Goal: Entertainment & Leisure: Consume media (video, audio)

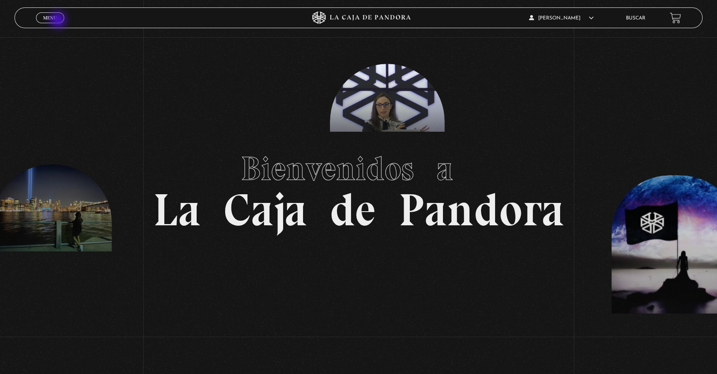
click at [58, 20] on link "Menu Cerrar" at bounding box center [50, 17] width 28 height 11
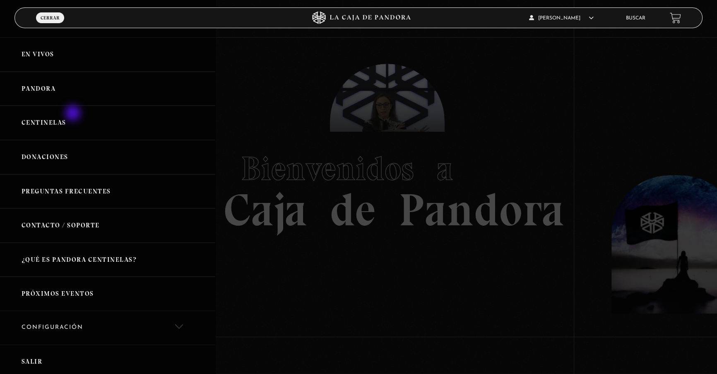
click at [74, 114] on link "Centinelas" at bounding box center [107, 123] width 215 height 34
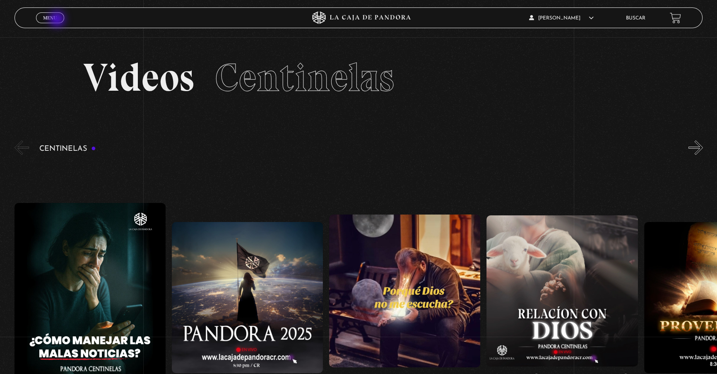
click at [58, 20] on link "Menu Cerrar" at bounding box center [50, 17] width 28 height 11
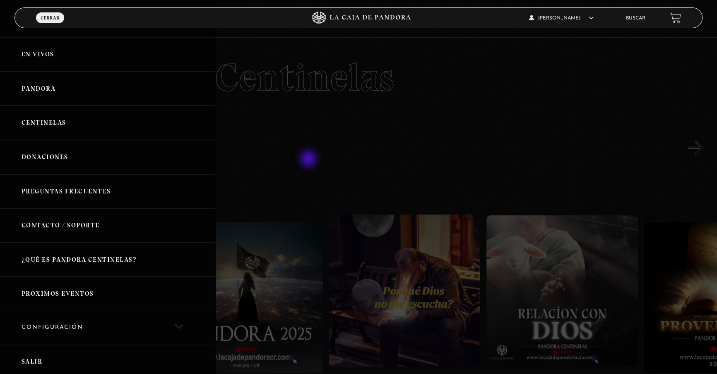
click at [348, 146] on div at bounding box center [358, 187] width 717 height 374
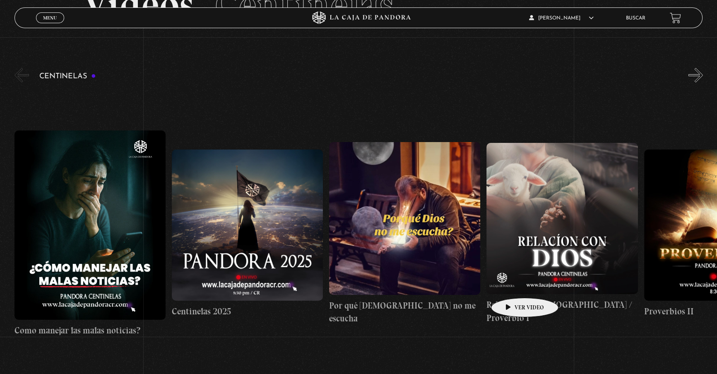
scroll to position [150, 0]
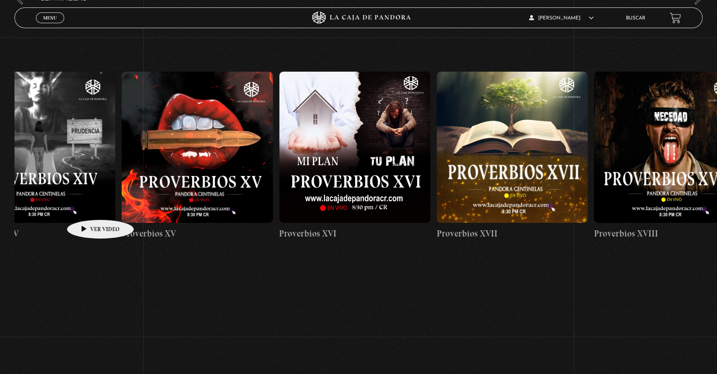
drag, startPoint x: 574, startPoint y: 189, endPoint x: 87, endPoint y: 207, distance: 487.7
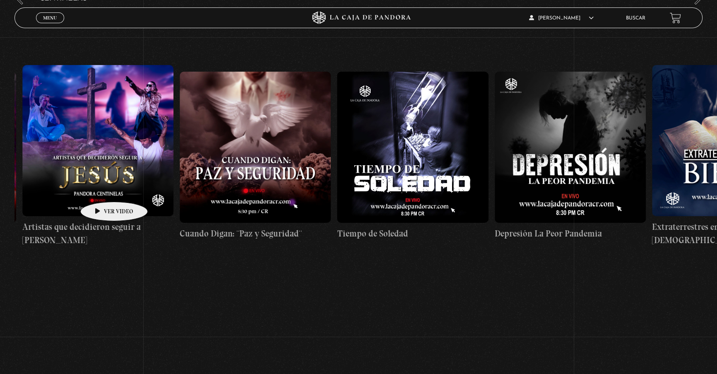
drag, startPoint x: 500, startPoint y: 160, endPoint x: 99, endPoint y: 190, distance: 402.0
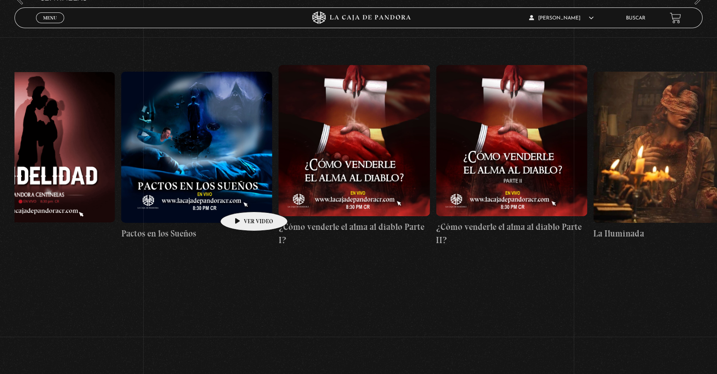
drag, startPoint x: 531, startPoint y: 181, endPoint x: 240, endPoint y: 199, distance: 291.0
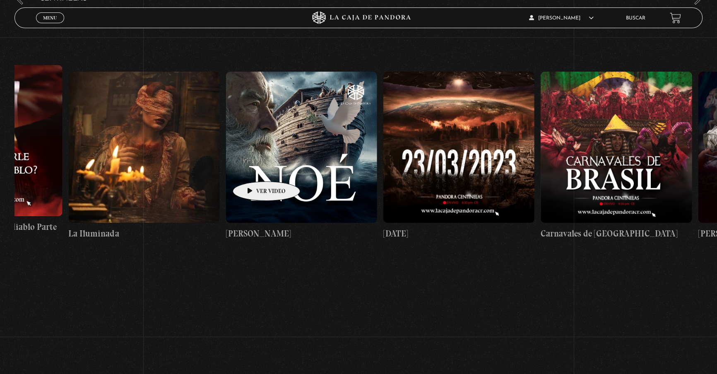
scroll to position [0, 6765]
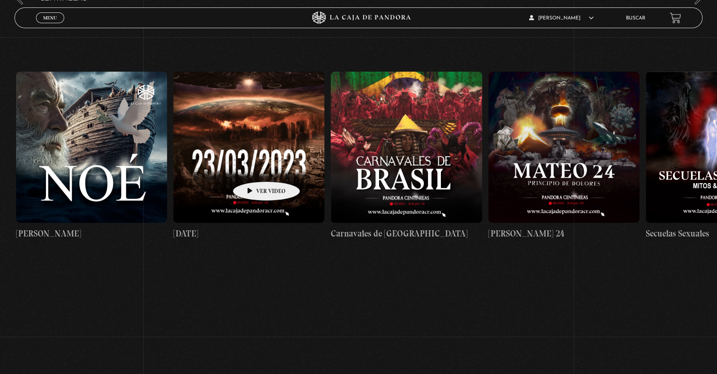
drag, startPoint x: 389, startPoint y: 163, endPoint x: 243, endPoint y: 170, distance: 145.8
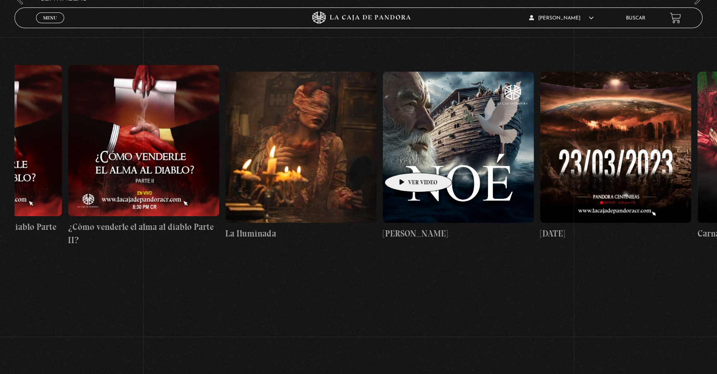
drag, startPoint x: 331, startPoint y: 160, endPoint x: 339, endPoint y: 166, distance: 9.9
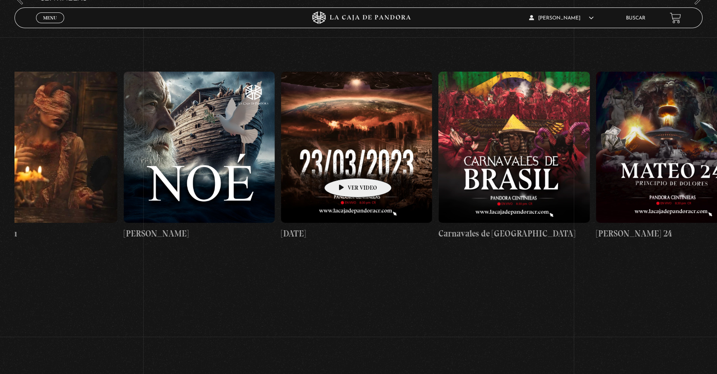
click at [305, 166] on figure at bounding box center [356, 147] width 151 height 151
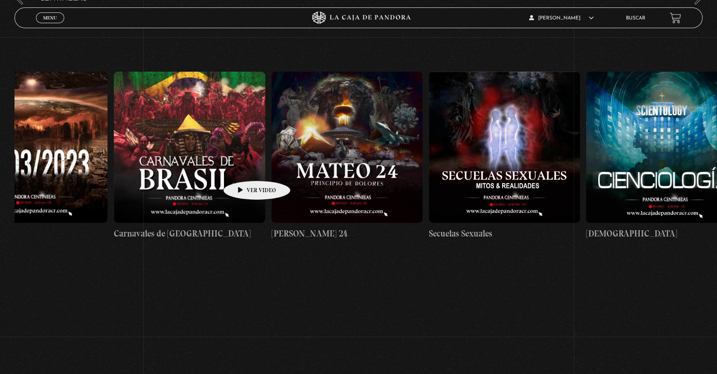
drag, startPoint x: 297, startPoint y: 166, endPoint x: 243, endPoint y: 168, distance: 53.8
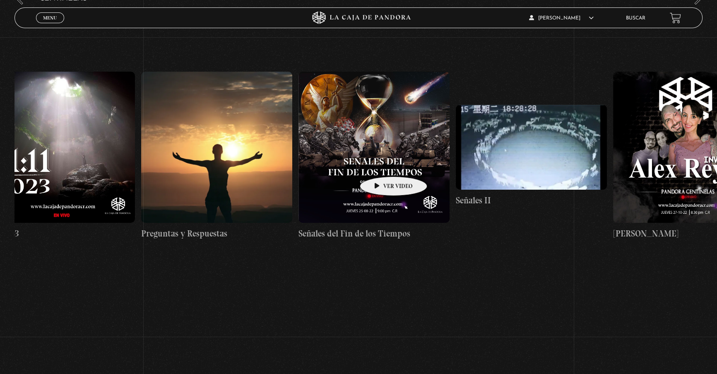
drag, startPoint x: 561, startPoint y: 156, endPoint x: 379, endPoint y: 164, distance: 181.4
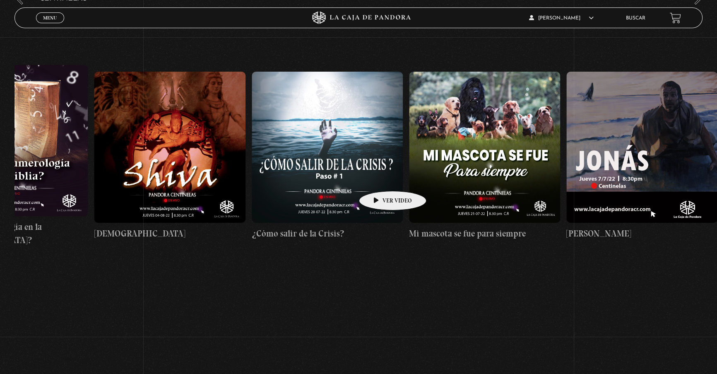
drag, startPoint x: 609, startPoint y: 161, endPoint x: 379, endPoint y: 178, distance: 229.9
click at [379, 178] on div "Como manejar las malas noticias? Centinelas 2025 Por qué [DEMOGRAPHIC_DATA] no …" at bounding box center [173, 156] width 18406 height 290
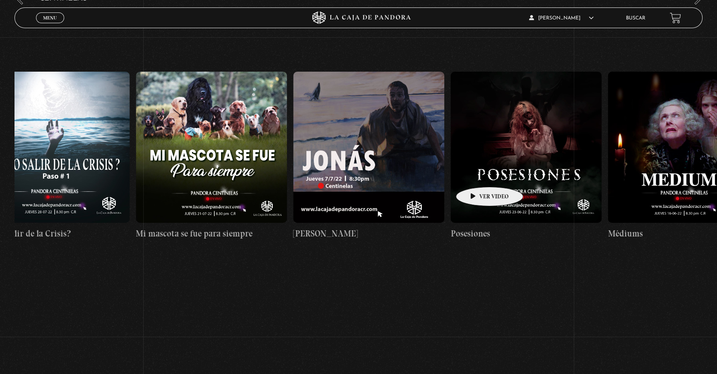
drag, startPoint x: 530, startPoint y: 170, endPoint x: 476, endPoint y: 174, distance: 54.3
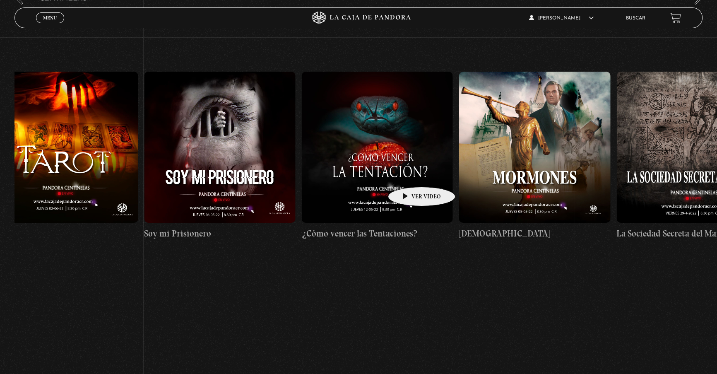
drag, startPoint x: 564, startPoint y: 163, endPoint x: 408, endPoint y: 174, distance: 155.9
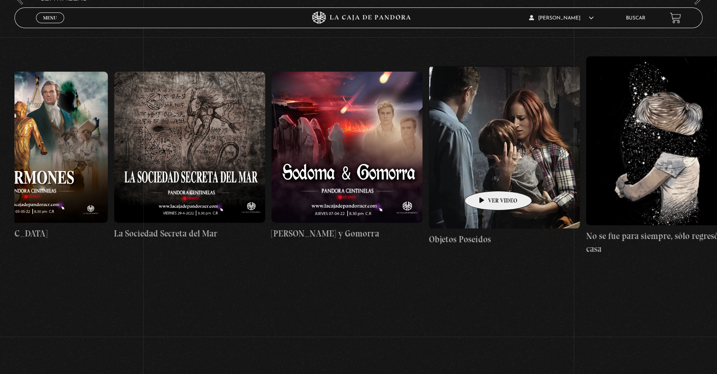
scroll to position [0, 10758]
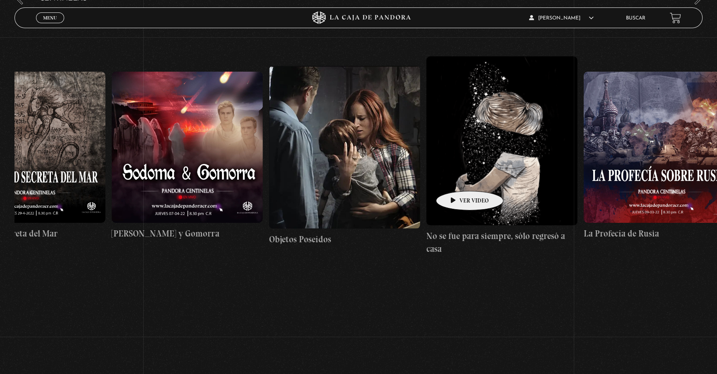
drag, startPoint x: 587, startPoint y: 167, endPoint x: 456, endPoint y: 178, distance: 130.8
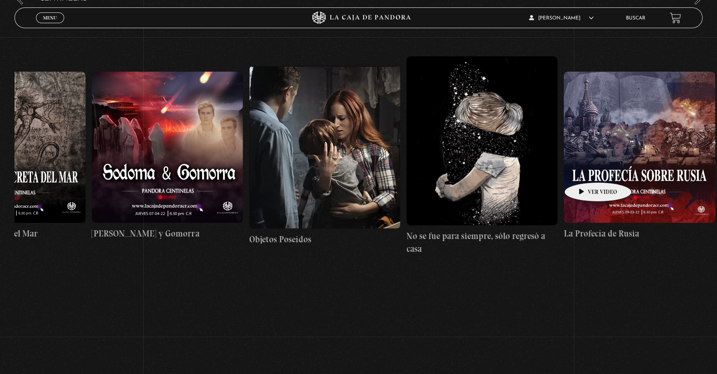
scroll to position [0, 10770]
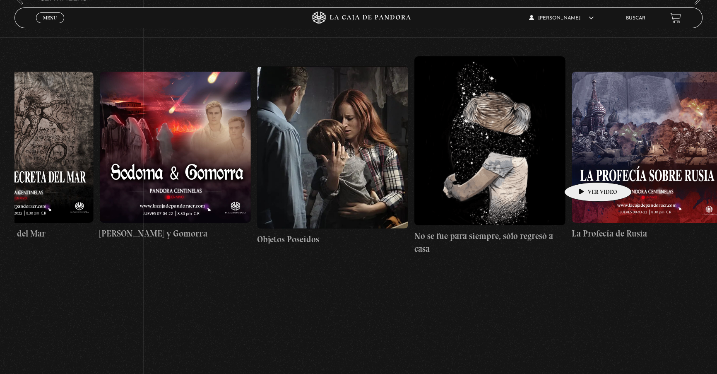
click at [590, 170] on figure at bounding box center [646, 147] width 151 height 151
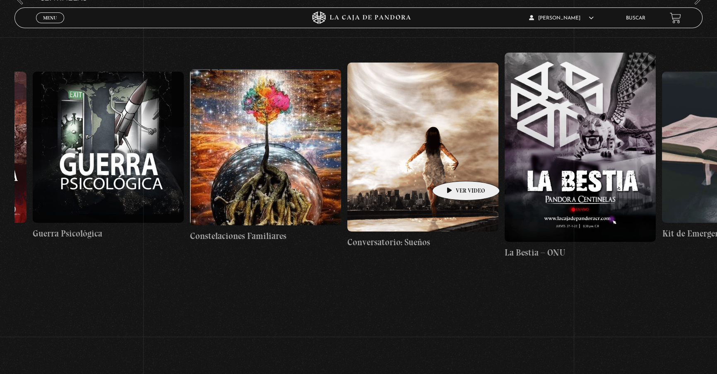
scroll to position [0, 11782]
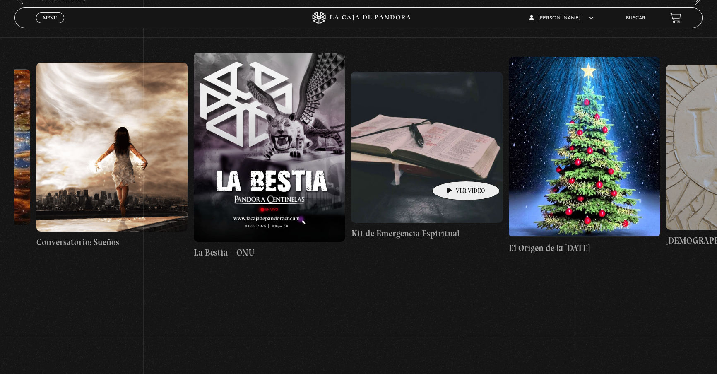
drag, startPoint x: 563, startPoint y: 165, endPoint x: 362, endPoint y: 176, distance: 201.4
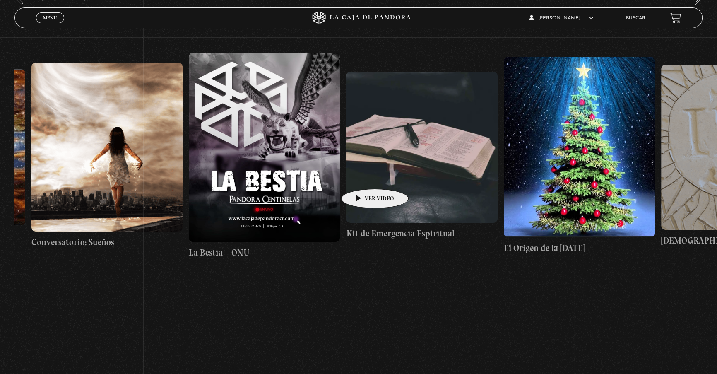
click at [362, 177] on figure at bounding box center [421, 147] width 151 height 151
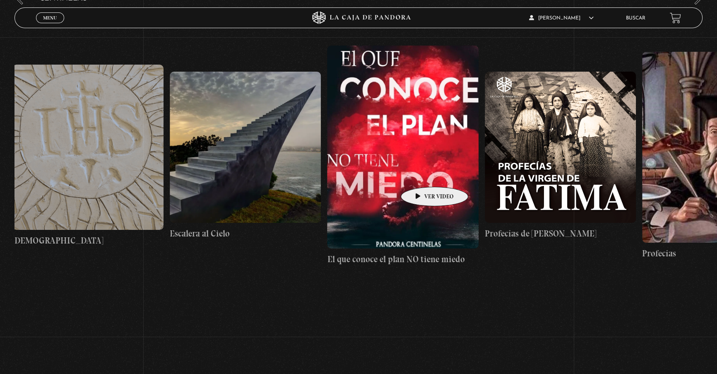
scroll to position [0, 12506]
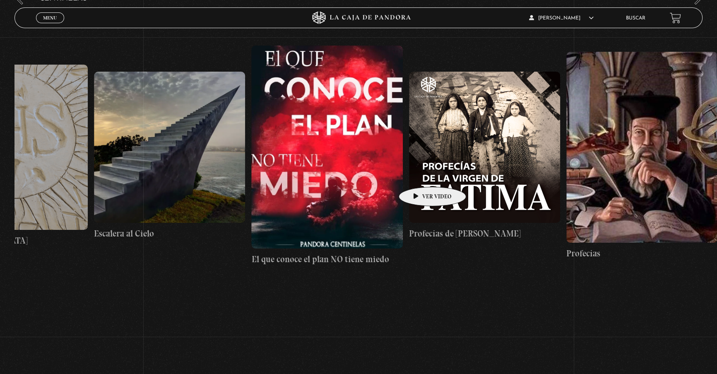
drag, startPoint x: 564, startPoint y: 170, endPoint x: 419, endPoint y: 174, distance: 144.5
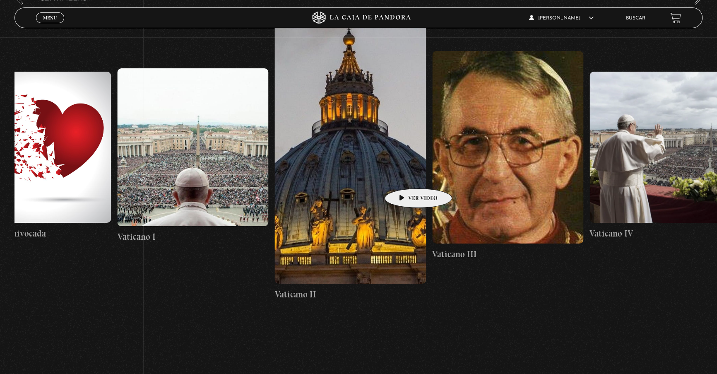
drag, startPoint x: 550, startPoint y: 167, endPoint x: 399, endPoint y: 176, distance: 151.7
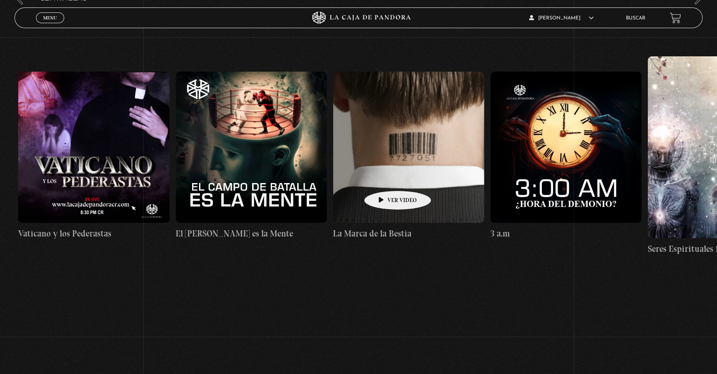
drag, startPoint x: 561, startPoint y: 170, endPoint x: 384, endPoint y: 178, distance: 176.8
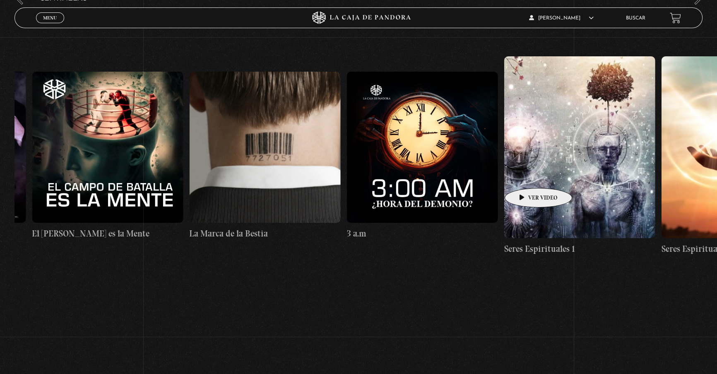
scroll to position [0, 14294]
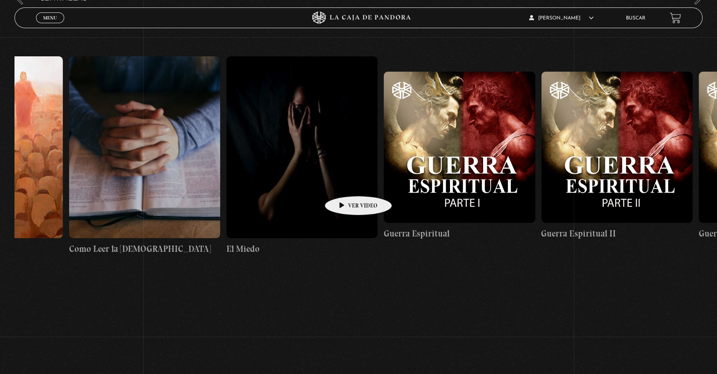
drag, startPoint x: 552, startPoint y: 170, endPoint x: 344, endPoint y: 183, distance: 208.6
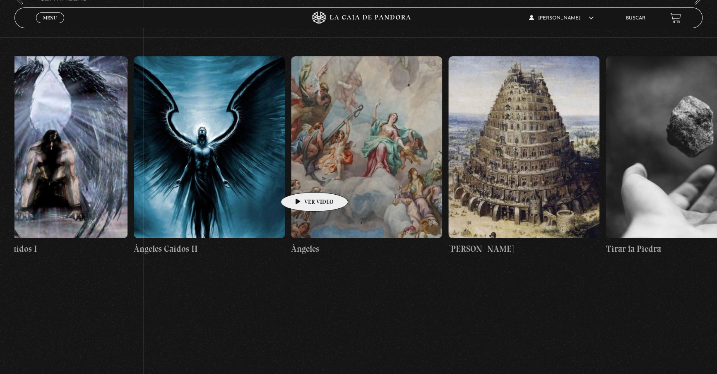
drag, startPoint x: 565, startPoint y: 174, endPoint x: 295, endPoint y: 180, distance: 270.3
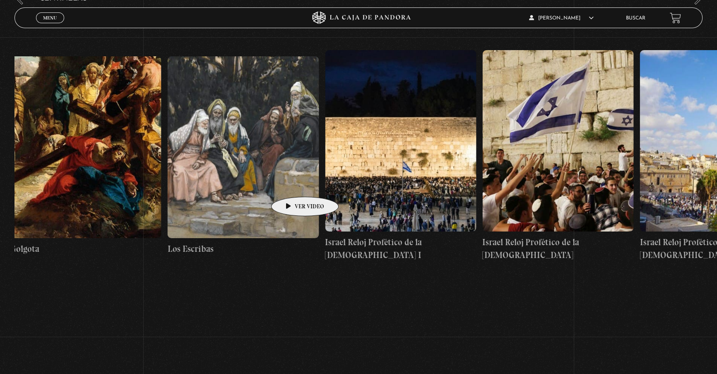
drag, startPoint x: 505, startPoint y: 170, endPoint x: 292, endPoint y: 184, distance: 213.5
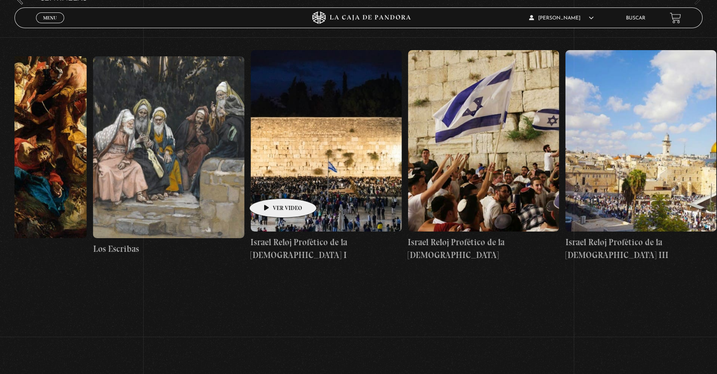
drag, startPoint x: 497, startPoint y: 173, endPoint x: 270, endPoint y: 186, distance: 227.1
drag, startPoint x: 533, startPoint y: 179, endPoint x: 354, endPoint y: 223, distance: 183.9
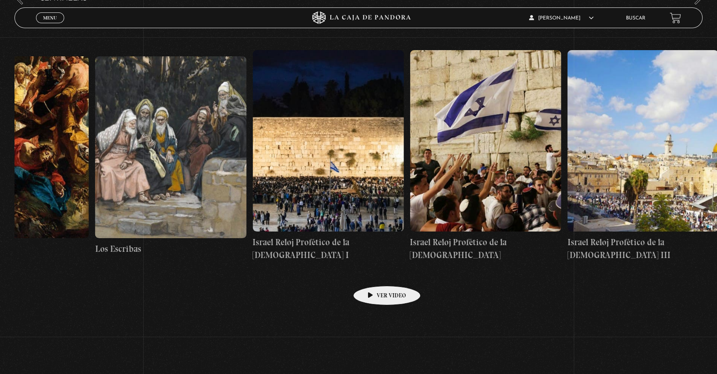
click at [374, 273] on link "Israel Reloj Profético de la [DEMOGRAPHIC_DATA] I" at bounding box center [327, 156] width 151 height 290
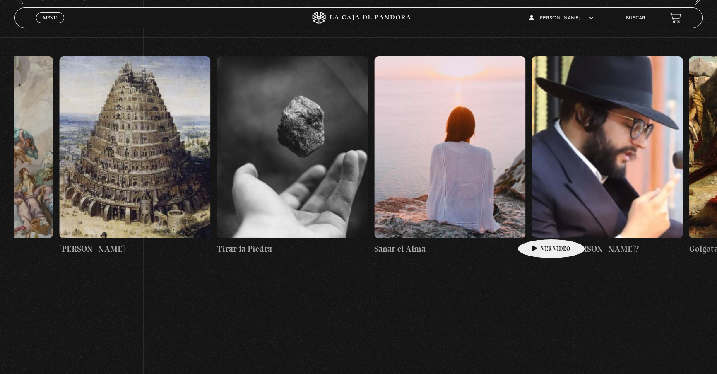
drag, startPoint x: 573, startPoint y: 211, endPoint x: 538, endPoint y: 226, distance: 38.1
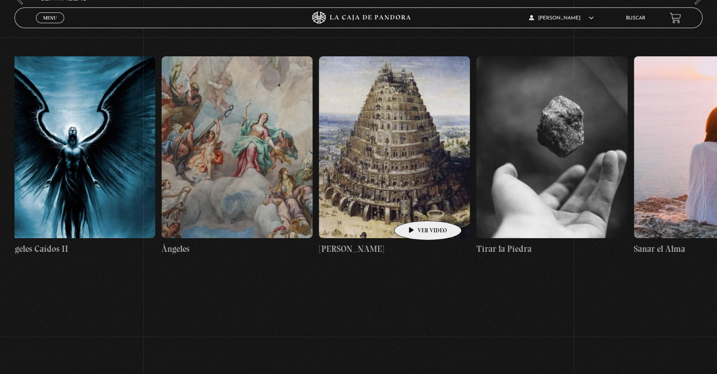
drag, startPoint x: 362, startPoint y: 208, endPoint x: 415, endPoint y: 208, distance: 52.5
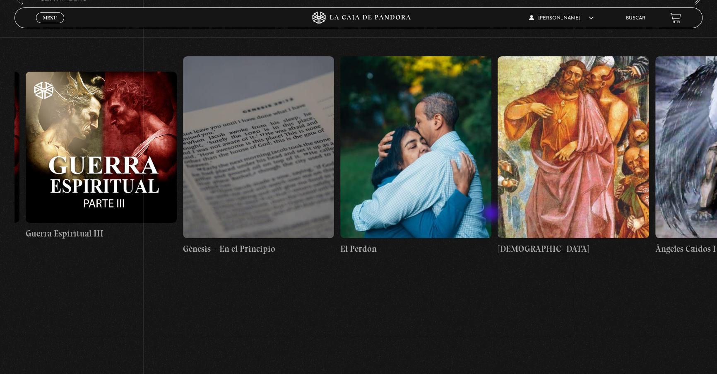
drag, startPoint x: 330, startPoint y: 206, endPoint x: 492, endPoint y: 214, distance: 162.8
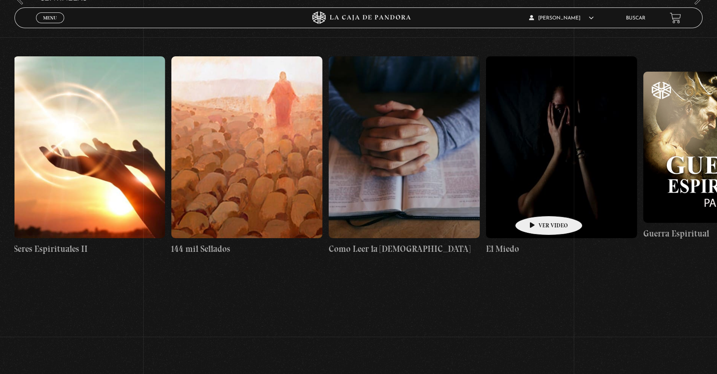
drag, startPoint x: 348, startPoint y: 205, endPoint x: 535, endPoint y: 203, distance: 187.4
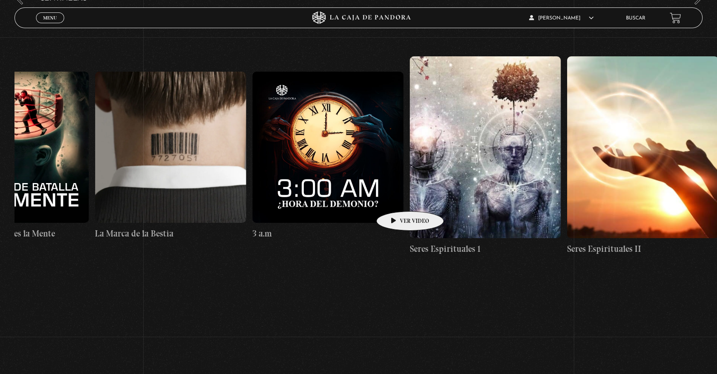
drag, startPoint x: 288, startPoint y: 199, endPoint x: 397, endPoint y: 199, distance: 108.8
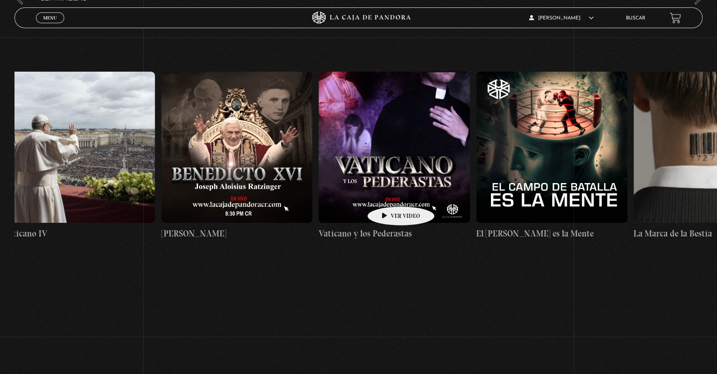
scroll to position [0, 13847]
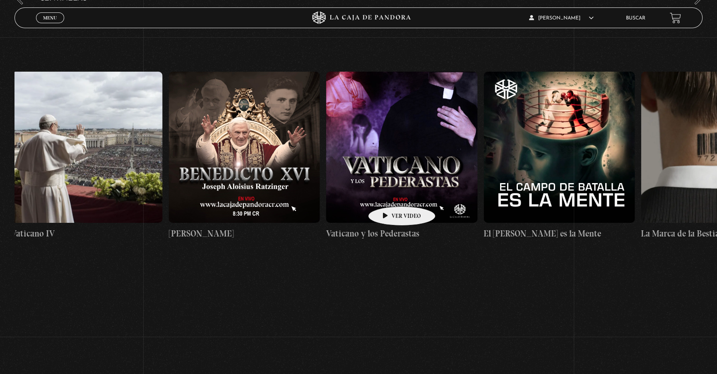
drag, startPoint x: 278, startPoint y: 192, endPoint x: 389, endPoint y: 194, distance: 110.1
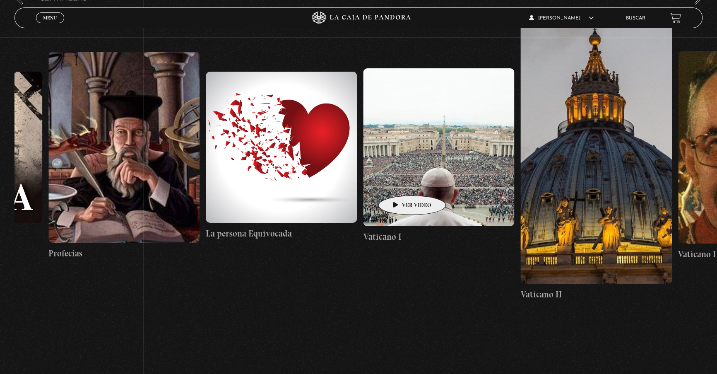
drag, startPoint x: 233, startPoint y: 182, endPoint x: 399, endPoint y: 183, distance: 165.9
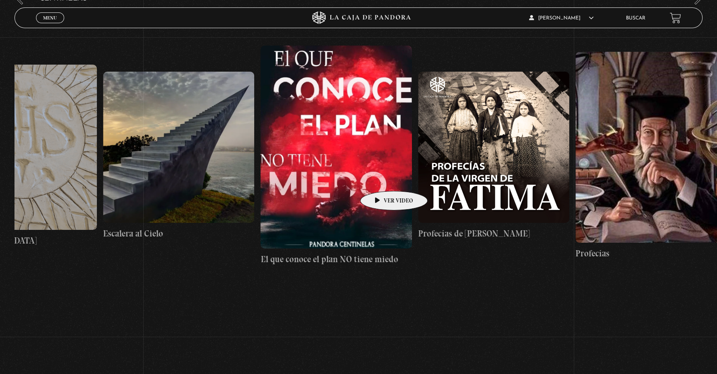
drag, startPoint x: 281, startPoint y: 178, endPoint x: 381, endPoint y: 178, distance: 99.3
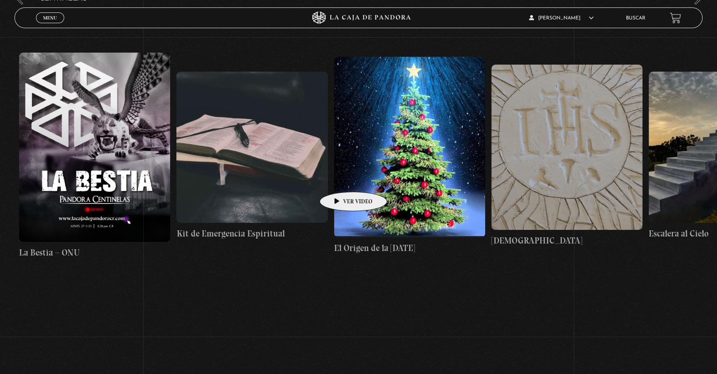
drag, startPoint x: 232, startPoint y: 177, endPoint x: 335, endPoint y: 179, distance: 102.6
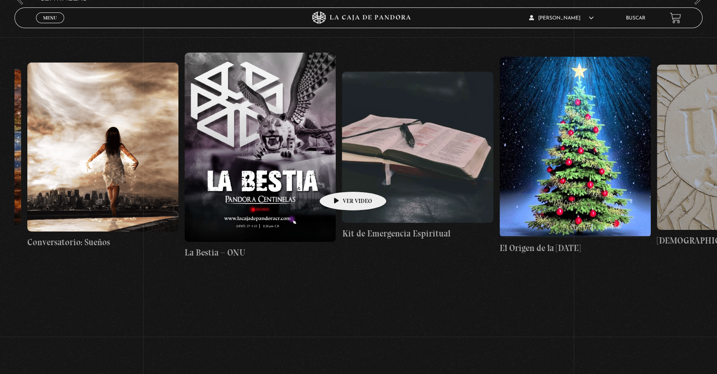
scroll to position [0, 11875]
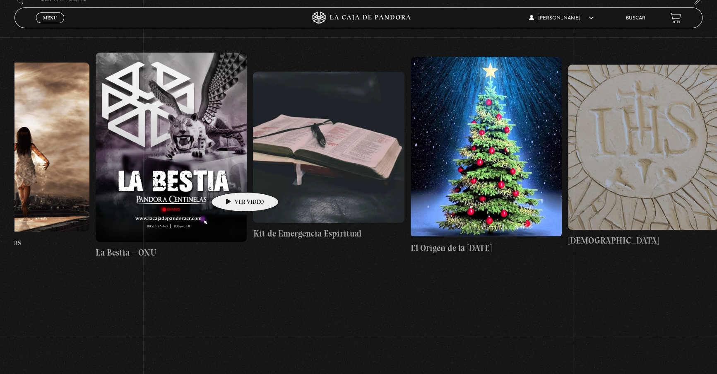
click at [449, 166] on figure at bounding box center [485, 147] width 151 height 180
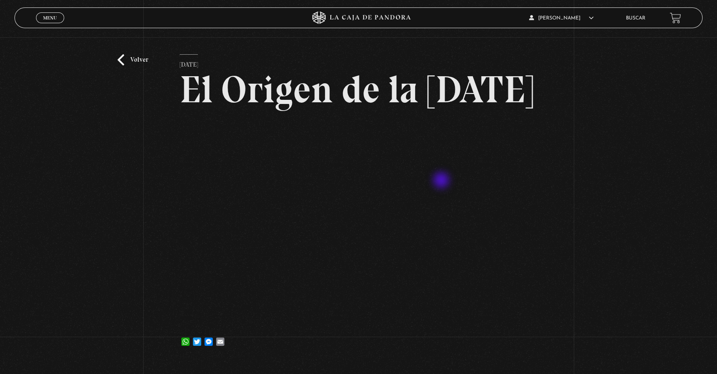
scroll to position [37, 0]
